Goal: Communication & Community: Answer question/provide support

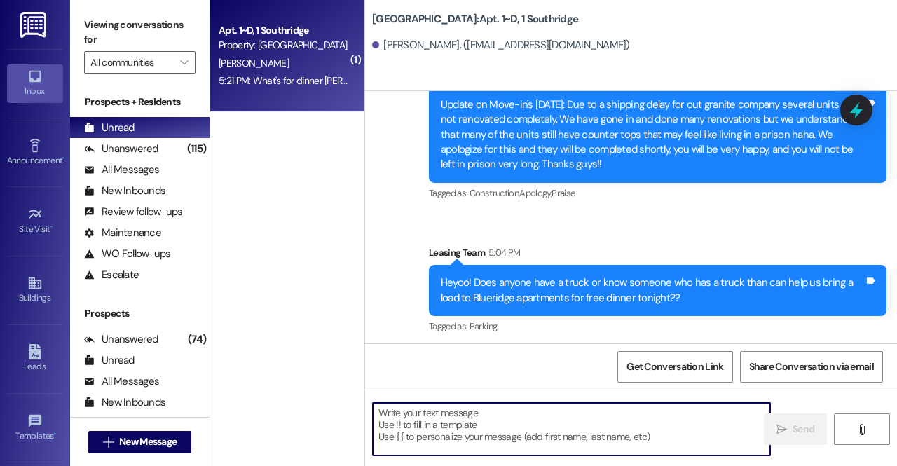
scroll to position [24310, 0]
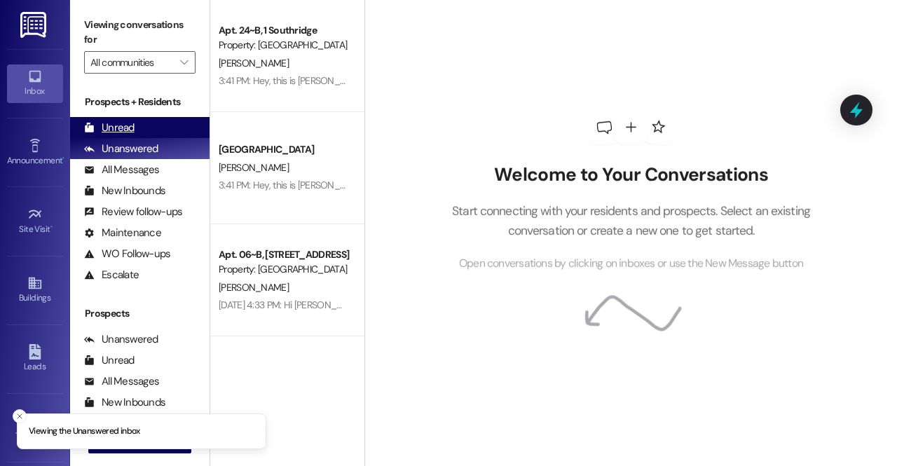
click at [168, 125] on div "Unread (0)" at bounding box center [139, 127] width 139 height 21
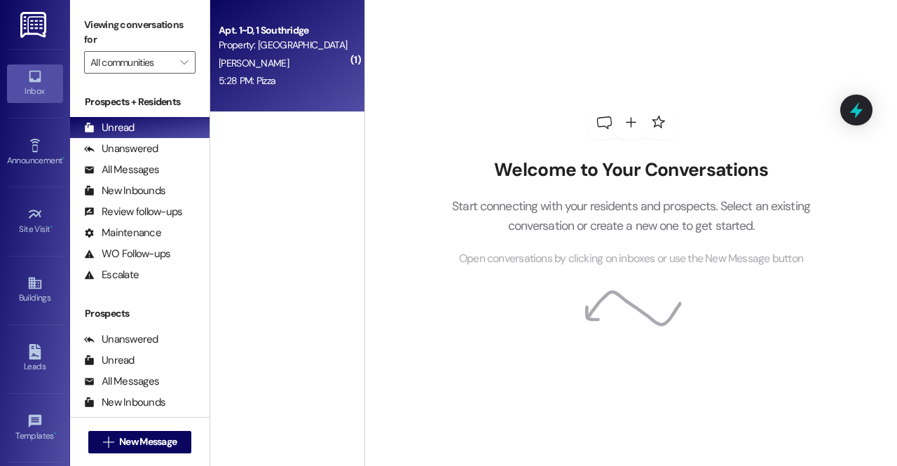
click at [237, 53] on div "Apt. 1~D, 1 Southridge Property: [GEOGRAPHIC_DATA]" at bounding box center [283, 38] width 132 height 33
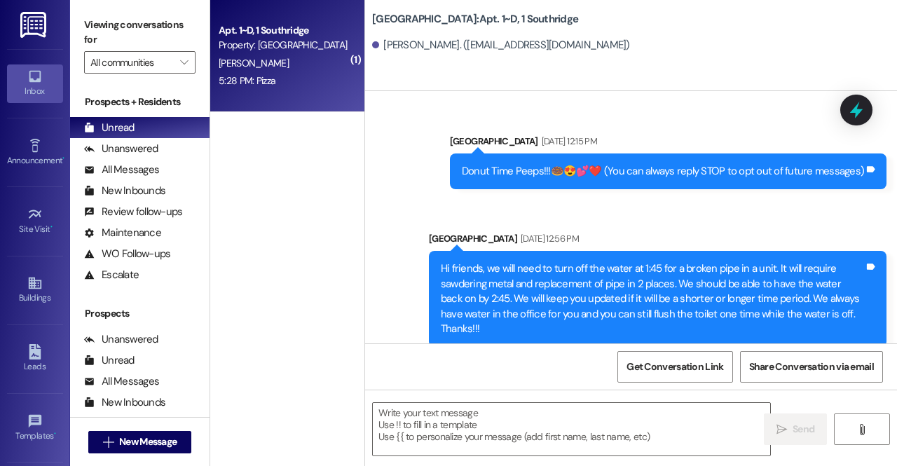
scroll to position [24407, 0]
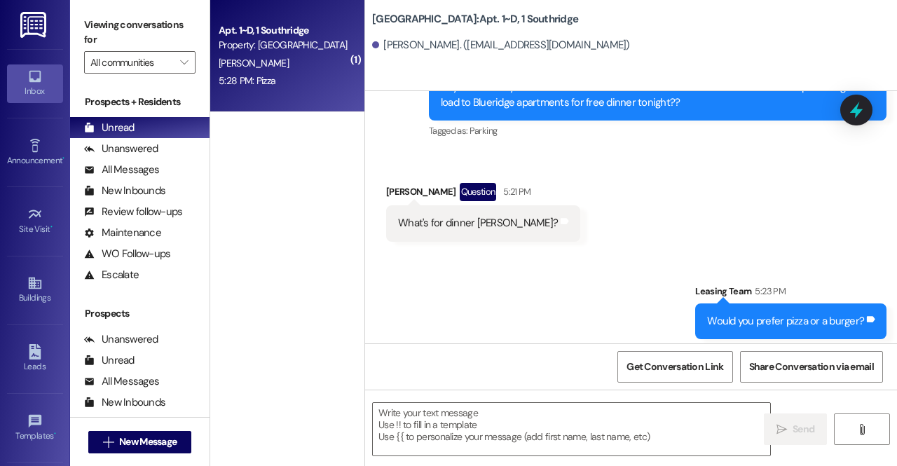
click at [333, 81] on div "5:28 PM: Pizza 5:28 PM: Pizza" at bounding box center [283, 81] width 132 height 18
click at [312, 71] on div "[PERSON_NAME]" at bounding box center [283, 64] width 132 height 18
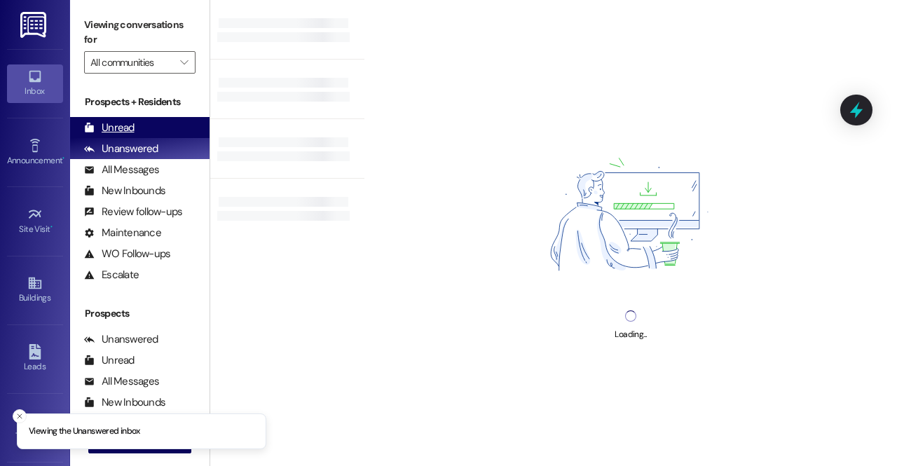
click at [132, 132] on div "Unread" at bounding box center [109, 127] width 50 height 15
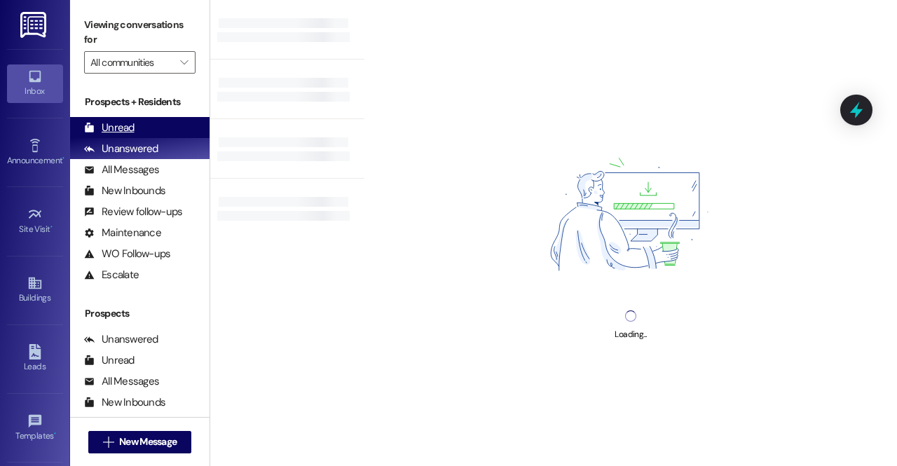
click at [178, 125] on div "Unread (0)" at bounding box center [139, 127] width 139 height 21
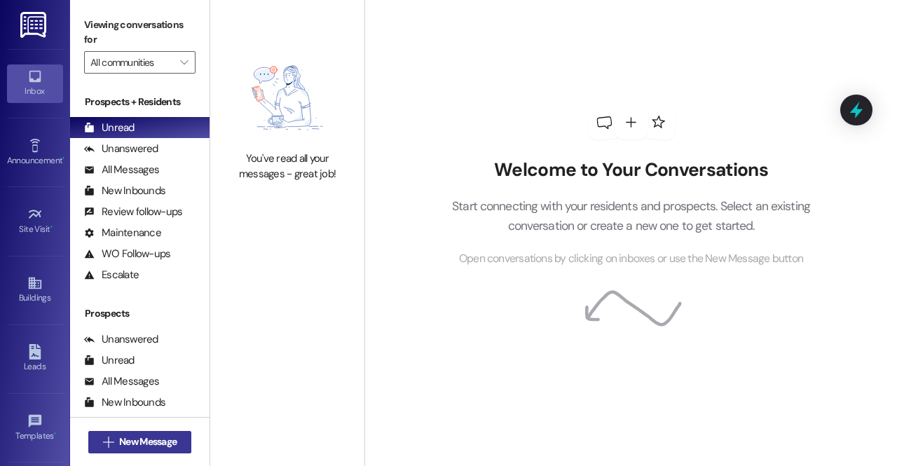
click at [116, 440] on span "New Message" at bounding box center [147, 441] width 63 height 15
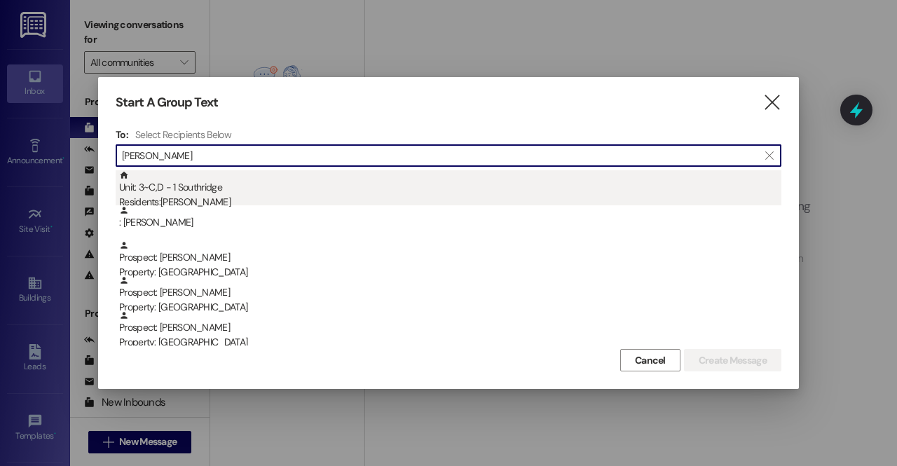
type input "joseph"
click at [189, 191] on div "Unit: 3~C,D - 1 Southridge Residents: Joseph James" at bounding box center [450, 190] width 662 height 40
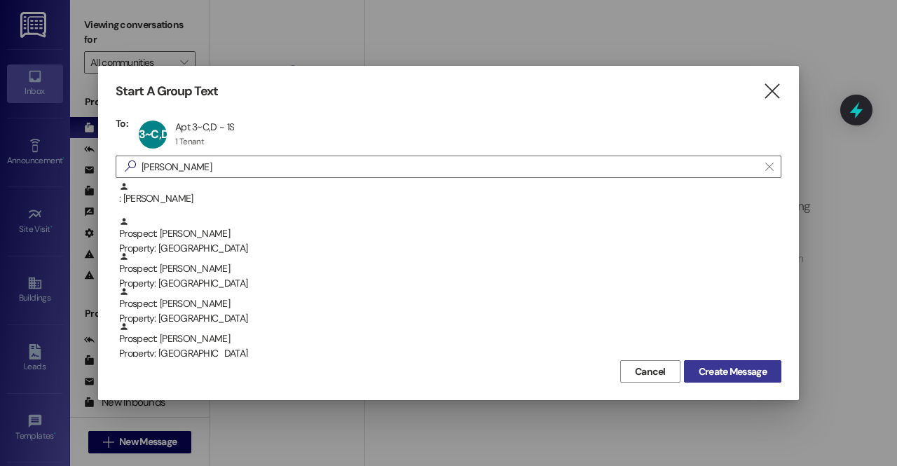
click at [737, 361] on button "Create Message" at bounding box center [732, 371] width 97 height 22
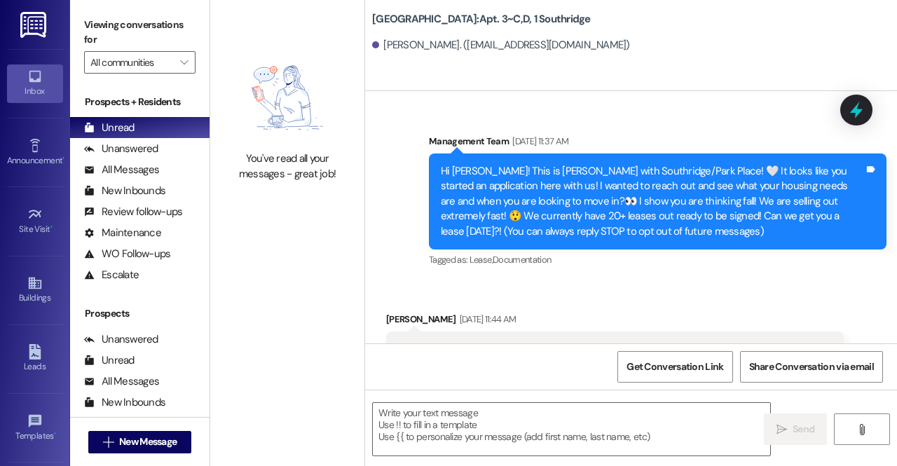
scroll to position [62179, 0]
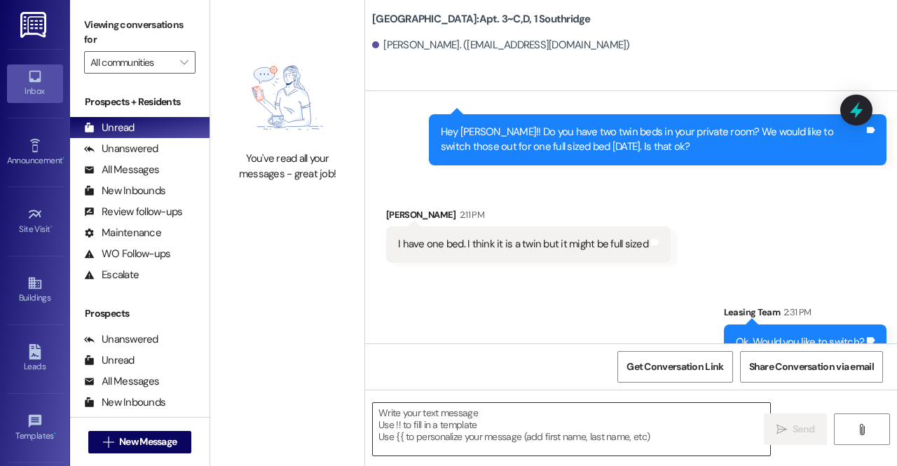
click at [507, 440] on textarea at bounding box center [571, 429] width 397 height 53
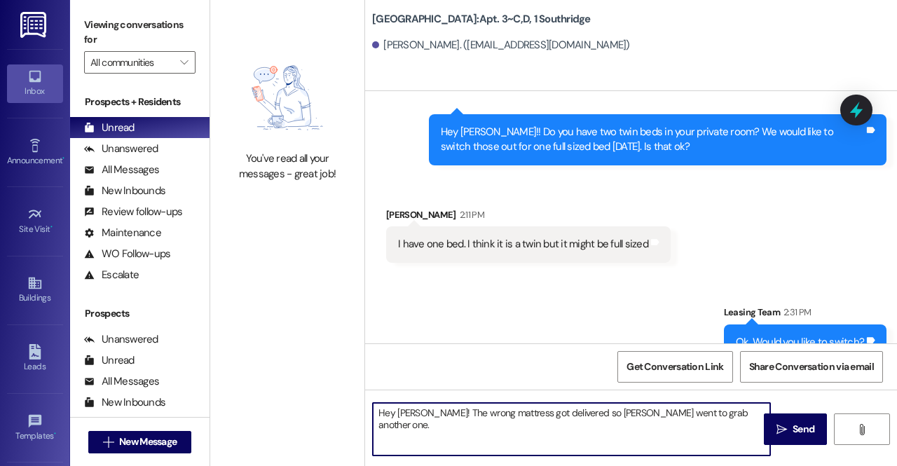
type textarea "Hey Joseph! The wrong mattress got delivered so Jonsey went to grab another one."
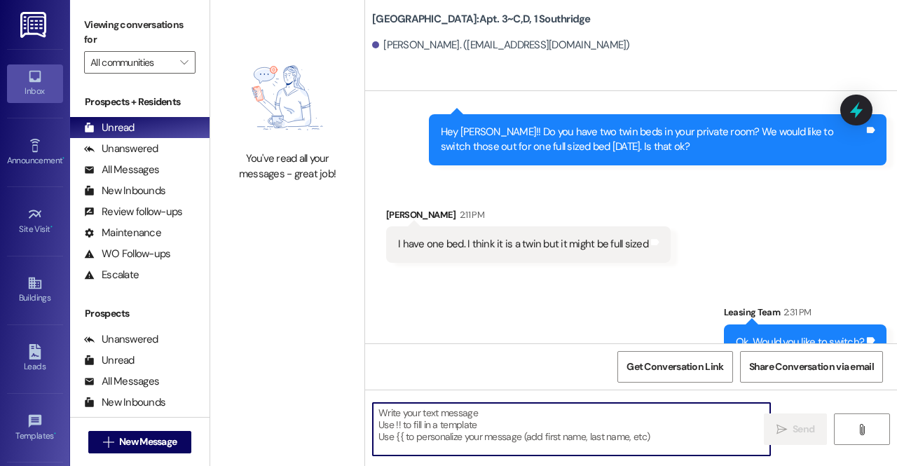
scroll to position [62045, 0]
